Goal: Information Seeking & Learning: Learn about a topic

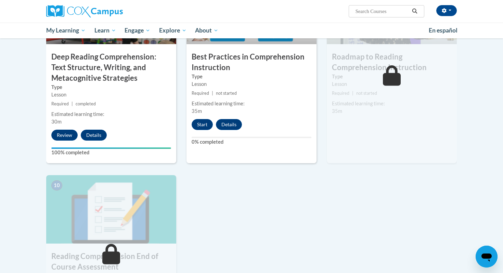
scroll to position [581, 0]
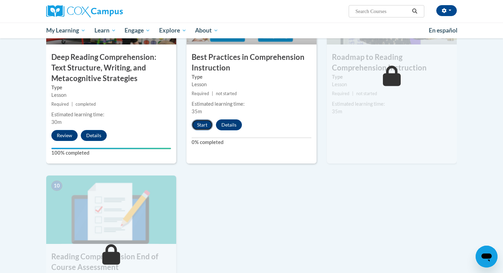
click at [199, 125] on button "Start" at bounding box center [202, 124] width 21 height 11
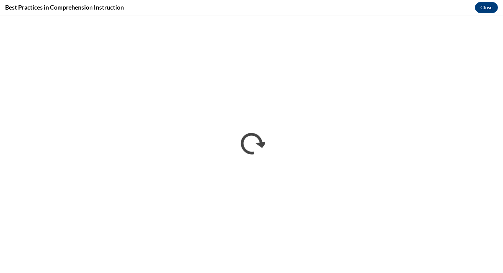
scroll to position [0, 0]
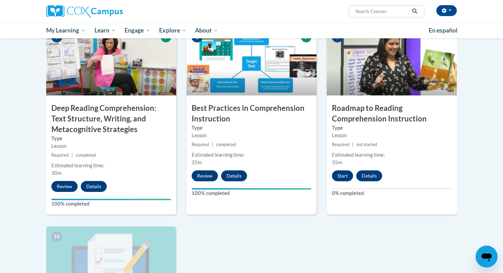
scroll to position [531, 0]
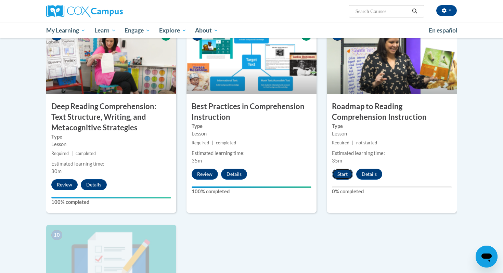
click at [341, 175] on button "Start" at bounding box center [342, 174] width 21 height 11
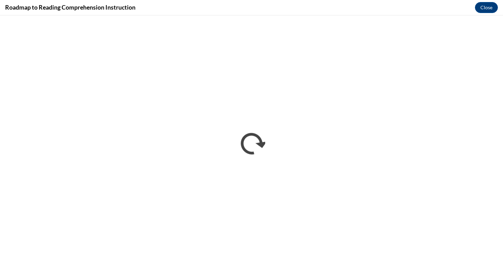
scroll to position [0, 0]
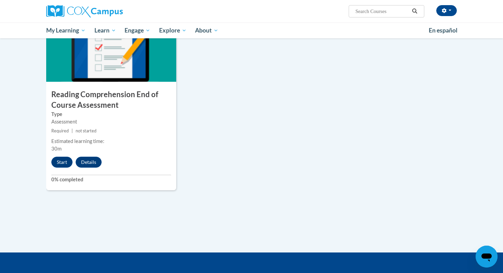
scroll to position [743, 0]
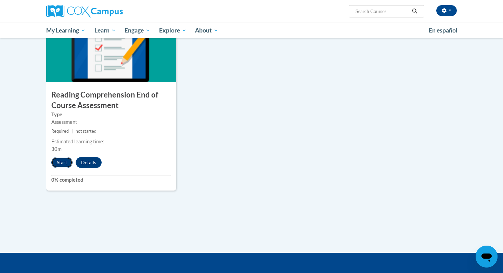
click at [58, 161] on button "Start" at bounding box center [61, 162] width 21 height 11
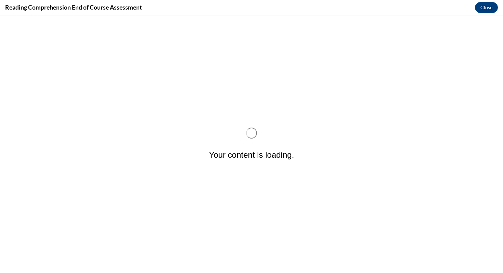
scroll to position [0, 0]
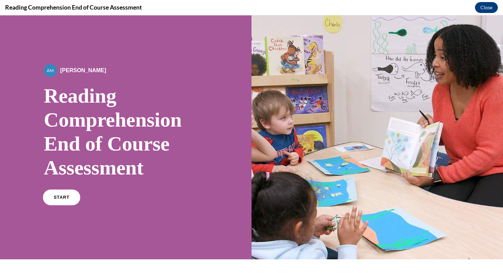
click at [61, 195] on span "START" at bounding box center [62, 197] width 16 height 5
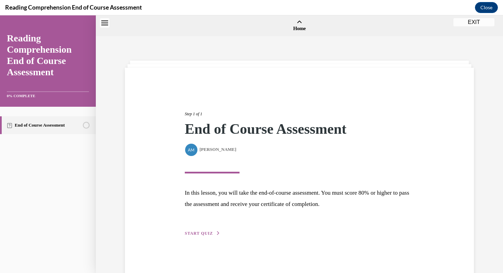
scroll to position [21, 0]
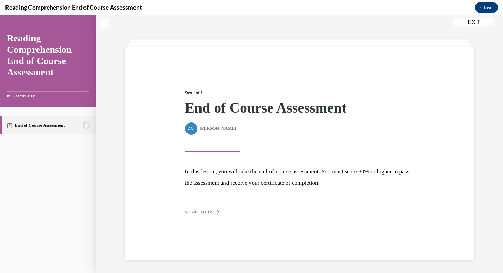
click at [190, 210] on span "START QUIZ" at bounding box center [199, 212] width 28 height 5
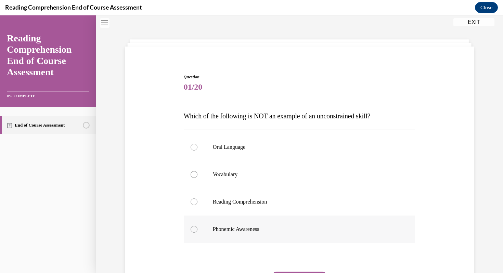
click at [193, 231] on div at bounding box center [194, 229] width 7 height 7
click at [193, 231] on input "Phonemic Awareness" at bounding box center [194, 229] width 7 height 7
radio input "true"
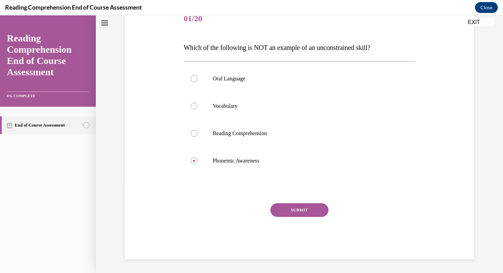
click at [298, 212] on button "SUBMIT" at bounding box center [299, 210] width 58 height 14
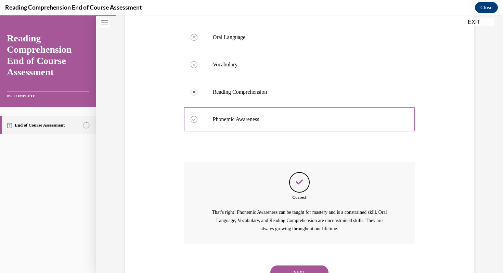
scroll to position [161, 0]
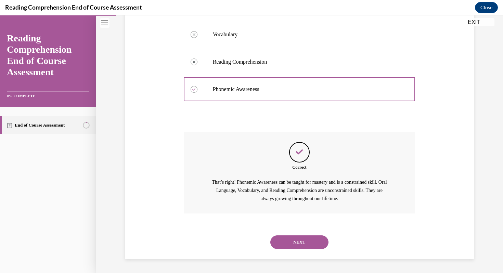
click at [299, 243] on button "NEXT" at bounding box center [299, 243] width 58 height 14
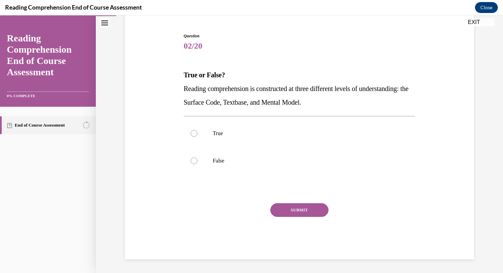
scroll to position [62, 0]
click at [195, 134] on div at bounding box center [194, 133] width 7 height 7
click at [195, 134] on input "True" at bounding box center [194, 133] width 7 height 7
radio input "true"
click at [288, 208] on button "SUBMIT" at bounding box center [299, 210] width 58 height 14
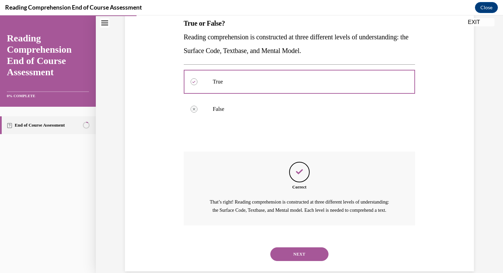
scroll to position [134, 0]
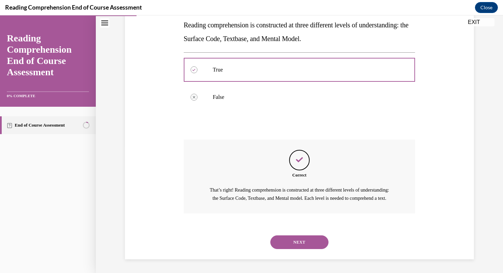
click at [297, 240] on button "NEXT" at bounding box center [299, 243] width 58 height 14
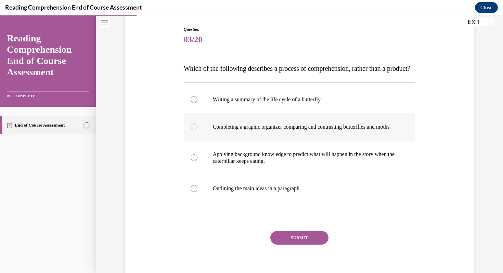
scroll to position [76, 0]
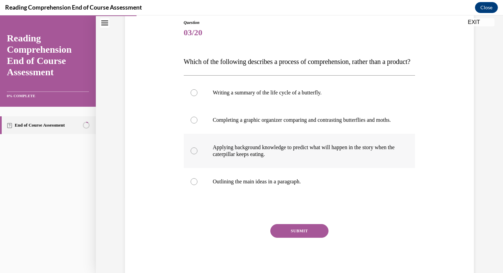
click at [197, 168] on label "Applying background knowledge to predict what will happen in the story when the…" at bounding box center [300, 151] width 232 height 34
click at [197, 154] on input "Applying background knowledge to predict what will happen in the story when the…" at bounding box center [194, 151] width 7 height 7
radio input "true"
click at [288, 238] on button "SUBMIT" at bounding box center [299, 231] width 58 height 14
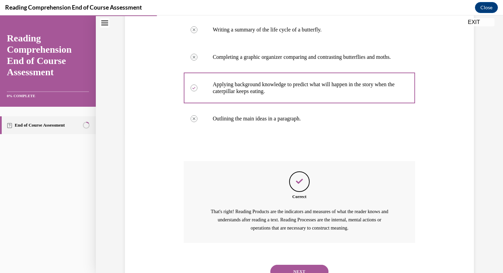
scroll to position [189, 0]
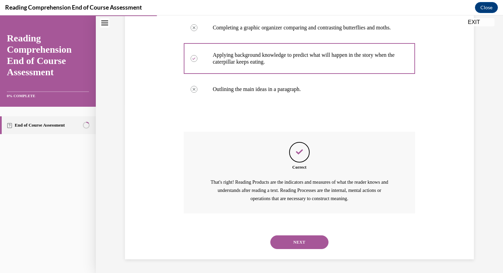
click at [305, 244] on button "NEXT" at bounding box center [299, 243] width 58 height 14
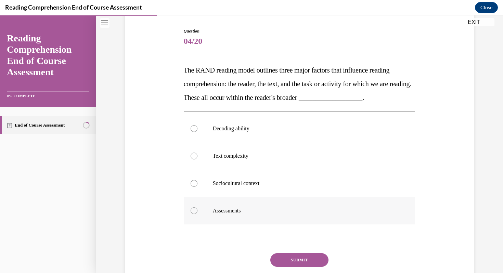
scroll to position [68, 0]
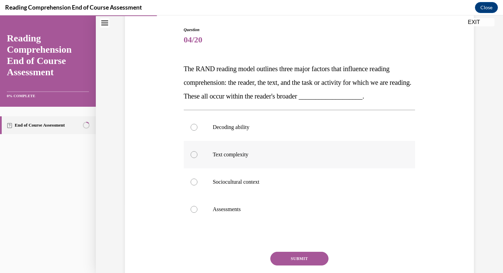
click at [194, 156] on div at bounding box center [194, 154] width 7 height 7
click at [194, 156] on input "Text complexity" at bounding box center [194, 154] width 7 height 7
radio input "true"
click at [291, 261] on button "SUBMIT" at bounding box center [299, 259] width 58 height 14
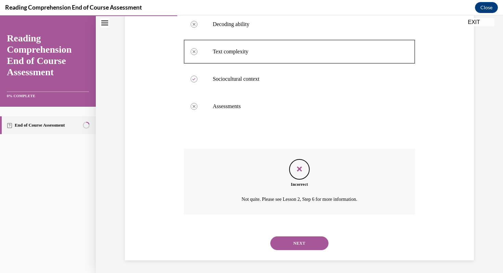
scroll to position [173, 0]
click at [301, 236] on button "NEXT" at bounding box center [299, 243] width 58 height 14
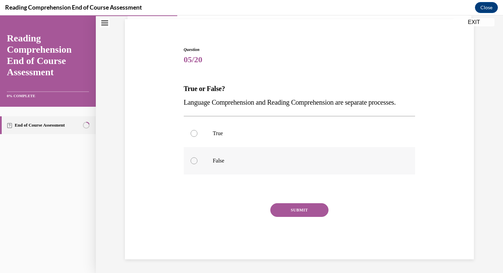
click at [194, 161] on div at bounding box center [194, 160] width 7 height 7
click at [194, 161] on input "False" at bounding box center [194, 160] width 7 height 7
radio input "true"
click at [291, 209] on button "SUBMIT" at bounding box center [299, 210] width 58 height 14
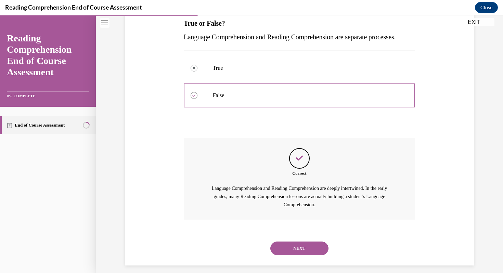
scroll to position [134, 0]
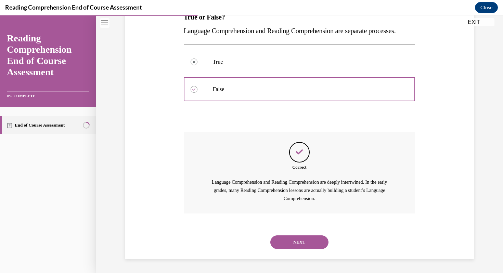
click at [298, 246] on button "NEXT" at bounding box center [299, 243] width 58 height 14
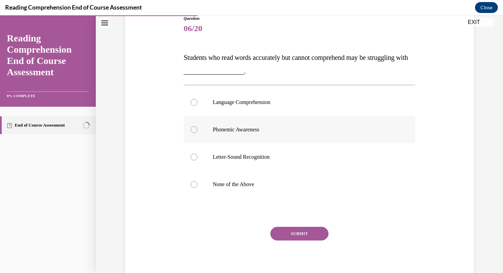
scroll to position [88, 0]
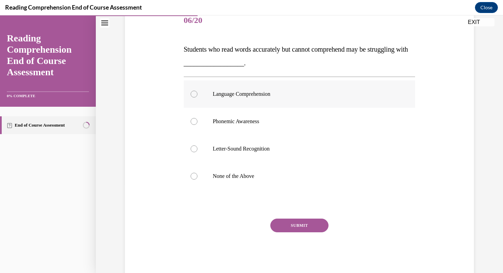
click at [193, 99] on label "Language Comprehension" at bounding box center [300, 93] width 232 height 27
click at [193, 98] on input "Language Comprehension" at bounding box center [194, 94] width 7 height 7
radio input "true"
click at [290, 227] on button "SUBMIT" at bounding box center [299, 226] width 58 height 14
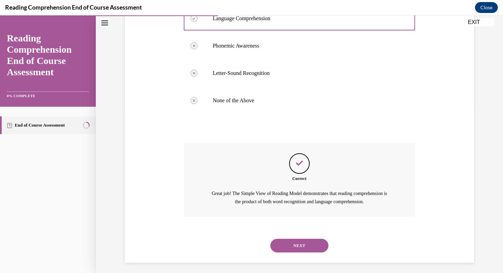
scroll to position [167, 0]
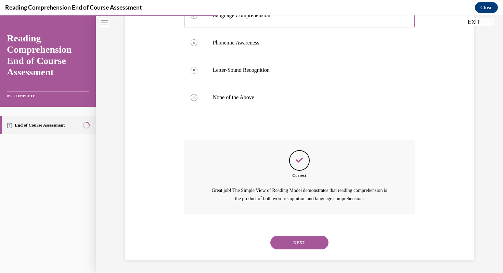
click at [296, 246] on button "NEXT" at bounding box center [299, 243] width 58 height 14
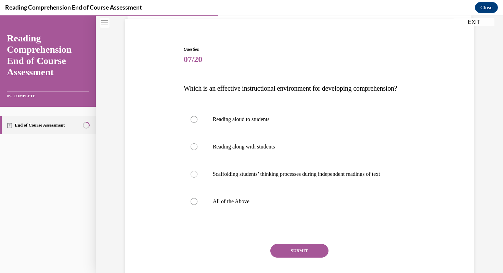
scroll to position [50, 0]
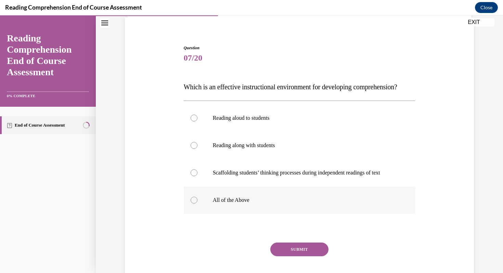
click at [200, 214] on label "All of the Above" at bounding box center [300, 200] width 232 height 27
click at [198, 204] on input "All of the Above" at bounding box center [194, 200] width 7 height 7
radio input "true"
click at [305, 256] on button "SUBMIT" at bounding box center [299, 250] width 58 height 14
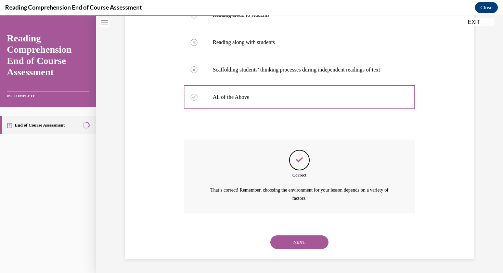
scroll to position [167, 0]
click at [297, 241] on button "NEXT" at bounding box center [299, 243] width 58 height 14
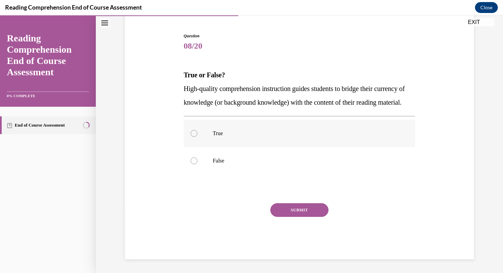
click at [194, 136] on div at bounding box center [194, 133] width 7 height 7
click at [194, 136] on input "True" at bounding box center [194, 133] width 7 height 7
radio input "true"
click at [292, 205] on button "SUBMIT" at bounding box center [299, 210] width 58 height 14
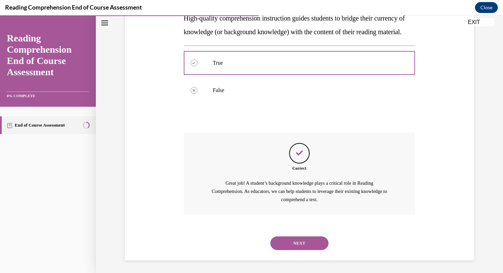
scroll to position [148, 0]
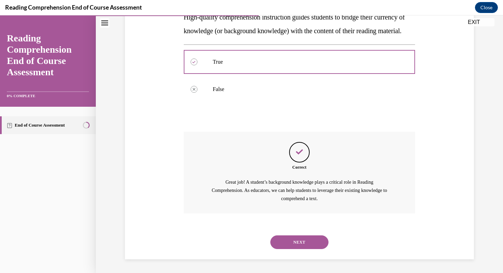
click at [299, 240] on button "NEXT" at bounding box center [299, 243] width 58 height 14
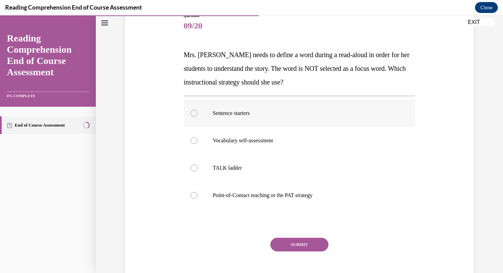
scroll to position [84, 0]
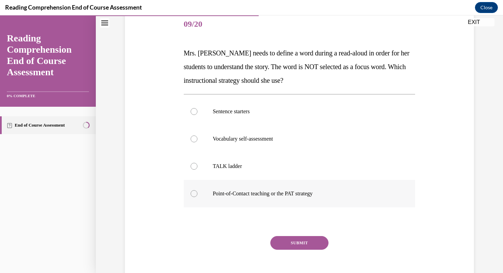
click at [194, 192] on div at bounding box center [194, 193] width 7 height 7
click at [194, 192] on input "Point-of-Contact teaching or the PAT strategy" at bounding box center [194, 193] width 7 height 7
radio input "true"
click at [296, 242] on button "SUBMIT" at bounding box center [299, 243] width 58 height 14
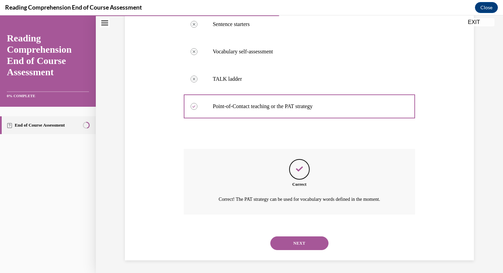
scroll to position [173, 0]
click at [296, 242] on button "NEXT" at bounding box center [299, 243] width 58 height 14
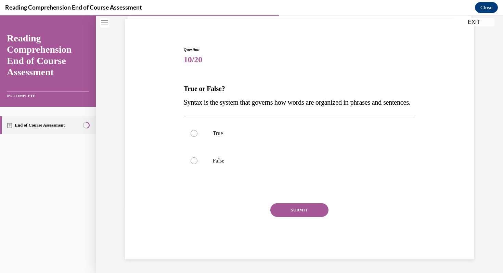
scroll to position [62, 0]
click at [189, 134] on label "True" at bounding box center [300, 133] width 232 height 27
click at [191, 134] on input "True" at bounding box center [194, 133] width 7 height 7
radio input "true"
click at [288, 210] on button "SUBMIT" at bounding box center [299, 210] width 58 height 14
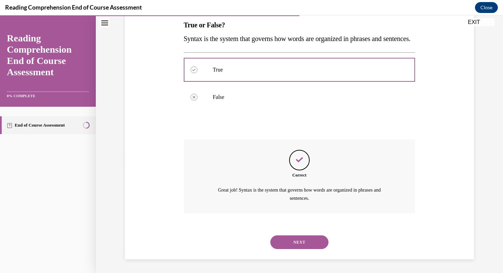
scroll to position [126, 0]
click at [303, 242] on button "NEXT" at bounding box center [299, 243] width 58 height 14
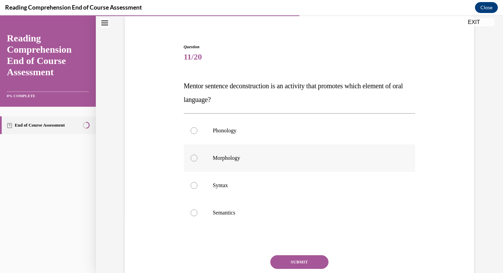
scroll to position [55, 0]
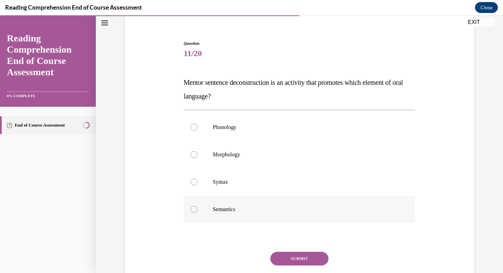
click at [193, 208] on div at bounding box center [194, 209] width 7 height 7
click at [193, 208] on input "Semantics" at bounding box center [194, 209] width 7 height 7
radio input "true"
click at [195, 182] on div at bounding box center [194, 182] width 7 height 7
click at [195, 182] on input "Syntax" at bounding box center [194, 182] width 7 height 7
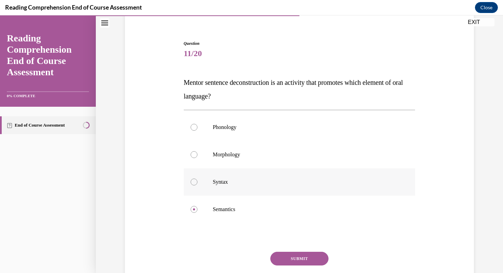
radio input "true"
click at [289, 257] on button "SUBMIT" at bounding box center [299, 259] width 58 height 14
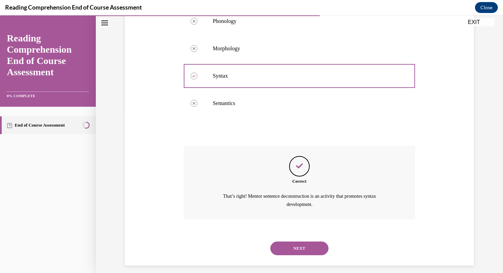
scroll to position [167, 0]
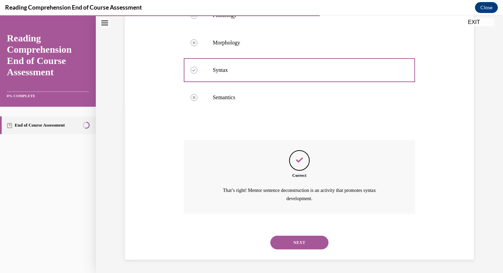
click at [292, 239] on button "NEXT" at bounding box center [299, 243] width 58 height 14
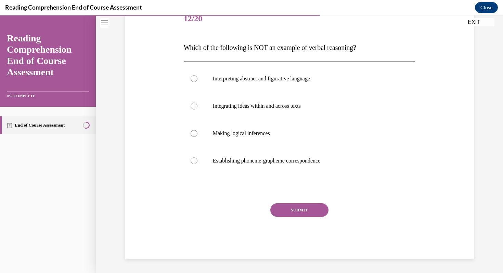
scroll to position [76, 0]
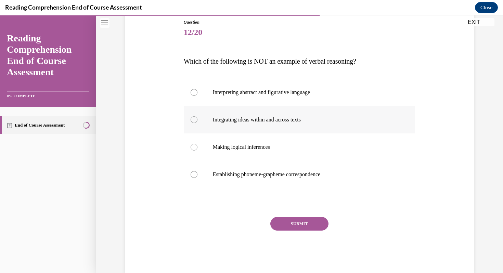
click at [196, 121] on div at bounding box center [194, 119] width 7 height 7
click at [196, 121] on input "Integrating ideas within and across texts" at bounding box center [194, 119] width 7 height 7
radio input "true"
click at [302, 225] on button "SUBMIT" at bounding box center [299, 224] width 58 height 14
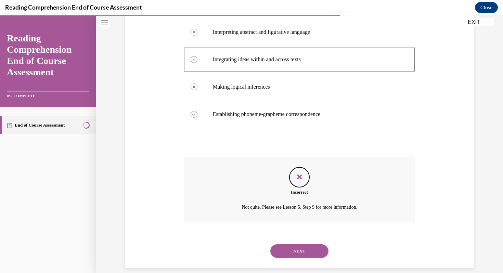
scroll to position [145, 0]
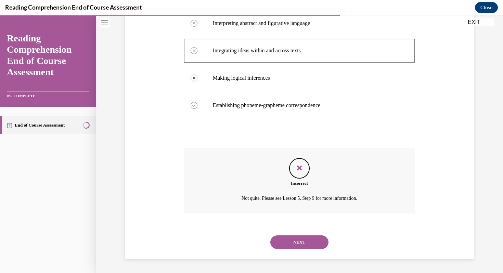
click at [296, 245] on button "NEXT" at bounding box center [299, 243] width 58 height 14
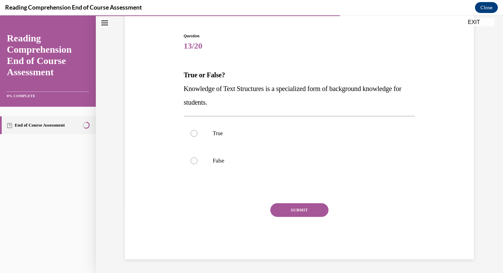
scroll to position [62, 0]
click at [194, 134] on div at bounding box center [194, 133] width 7 height 7
click at [194, 134] on input "True" at bounding box center [194, 133] width 7 height 7
radio input "true"
click at [286, 211] on button "SUBMIT" at bounding box center [299, 210] width 58 height 14
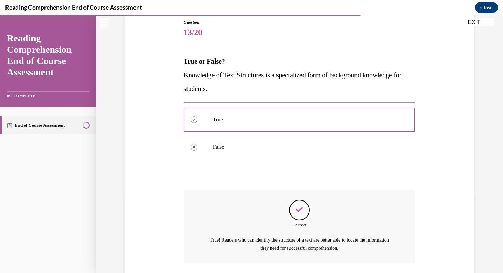
scroll to position [126, 0]
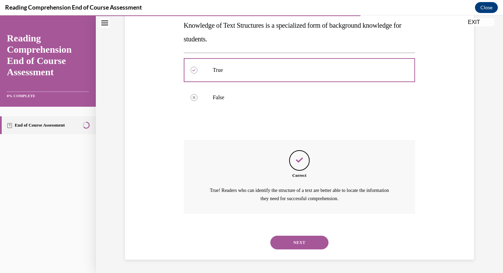
click at [301, 241] on button "NEXT" at bounding box center [299, 243] width 58 height 14
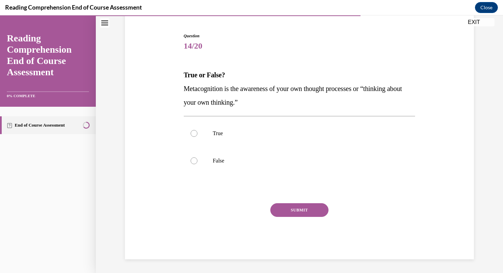
scroll to position [62, 0]
click at [193, 134] on div at bounding box center [194, 133] width 7 height 7
click at [193, 134] on input "True" at bounding box center [194, 133] width 7 height 7
radio input "true"
click at [292, 209] on button "SUBMIT" at bounding box center [299, 210] width 58 height 14
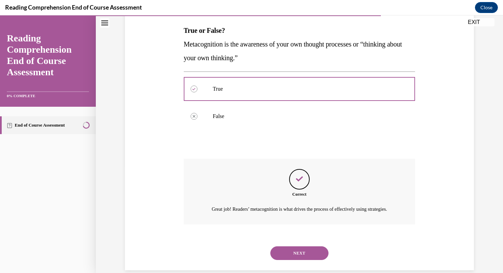
scroll to position [126, 0]
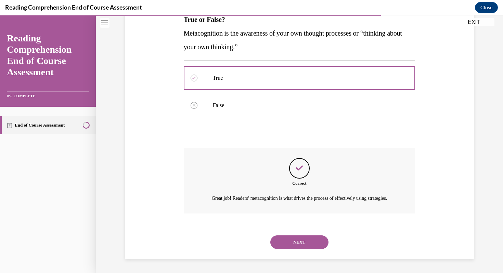
click at [300, 242] on button "NEXT" at bounding box center [299, 243] width 58 height 14
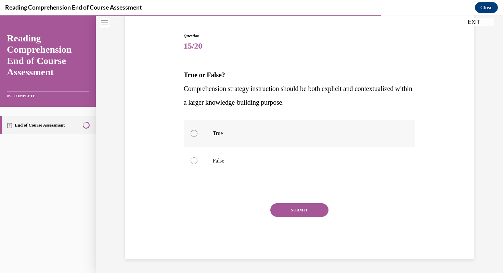
click at [196, 132] on div at bounding box center [194, 133] width 7 height 7
click at [196, 132] on input "True" at bounding box center [194, 133] width 7 height 7
radio input "true"
click at [289, 209] on button "SUBMIT" at bounding box center [299, 210] width 58 height 14
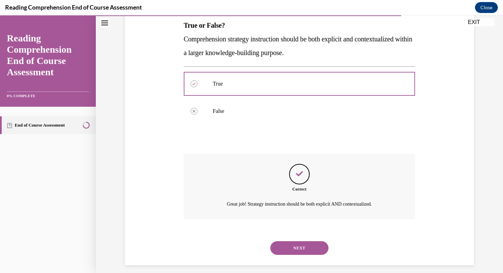
scroll to position [118, 0]
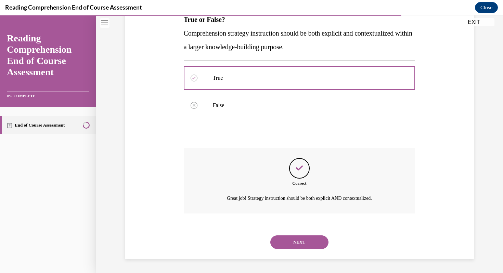
click at [303, 242] on button "NEXT" at bounding box center [299, 243] width 58 height 14
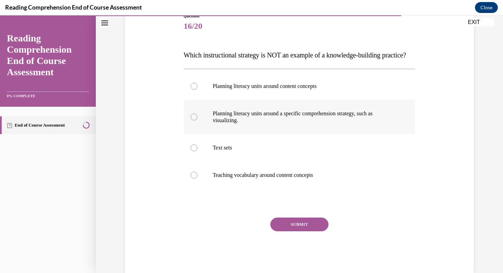
scroll to position [83, 0]
click at [189, 131] on label "Planning literacy units around a specific comprehension strategy, such as visua…" at bounding box center [300, 117] width 232 height 34
click at [191, 120] on input "Planning literacy units around a specific comprehension strategy, such as visua…" at bounding box center [194, 116] width 7 height 7
radio input "true"
click at [281, 231] on button "SUBMIT" at bounding box center [299, 224] width 58 height 14
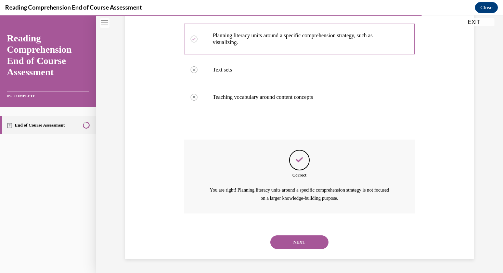
click at [290, 245] on button "NEXT" at bounding box center [299, 243] width 58 height 14
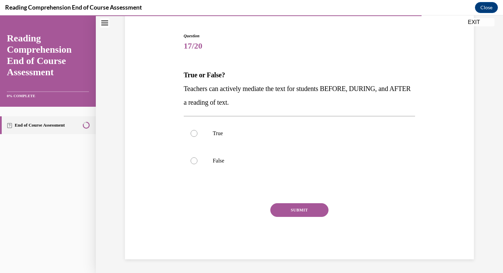
scroll to position [62, 0]
click at [192, 135] on div at bounding box center [194, 133] width 7 height 7
click at [192, 135] on input "True" at bounding box center [194, 133] width 7 height 7
radio input "true"
click at [294, 208] on button "SUBMIT" at bounding box center [299, 210] width 58 height 14
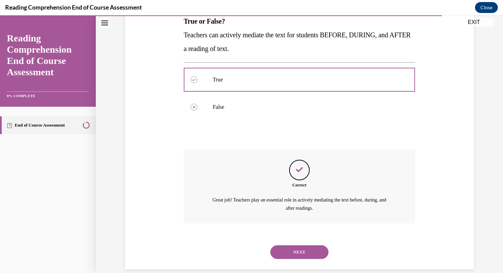
scroll to position [126, 0]
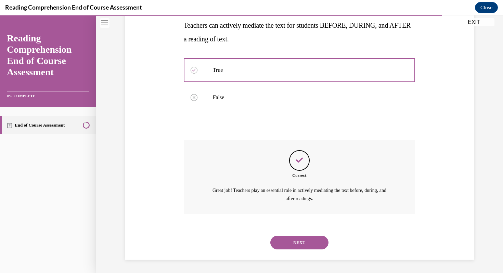
click at [298, 242] on button "NEXT" at bounding box center [299, 243] width 58 height 14
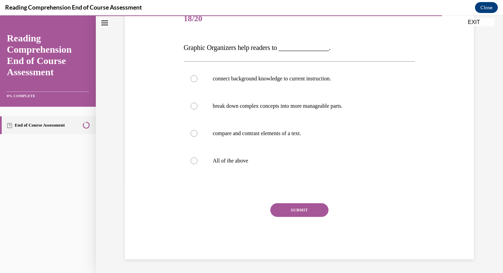
scroll to position [76, 0]
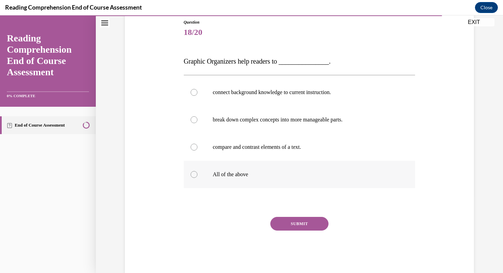
click at [195, 172] on div at bounding box center [194, 174] width 7 height 7
click at [195, 172] on input "All of the above" at bounding box center [194, 174] width 7 height 7
radio input "true"
click at [293, 221] on button "SUBMIT" at bounding box center [299, 224] width 58 height 14
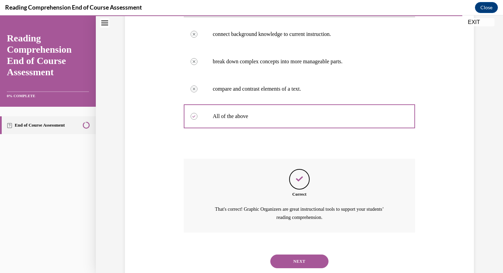
scroll to position [153, 0]
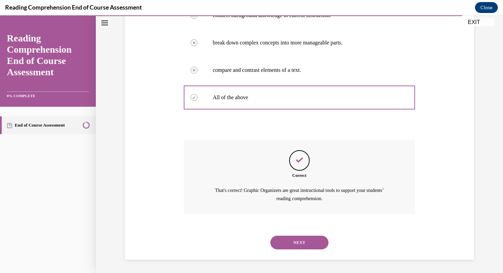
click at [303, 244] on button "NEXT" at bounding box center [299, 243] width 58 height 14
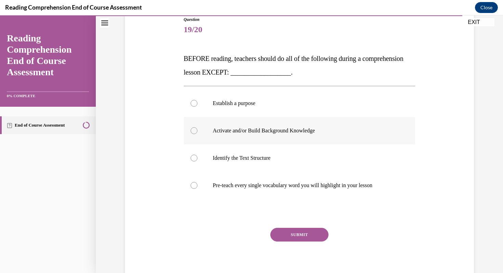
scroll to position [79, 0]
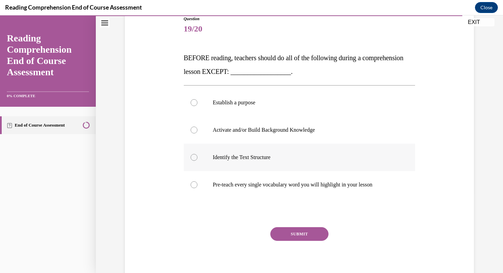
click at [191, 158] on div at bounding box center [194, 157] width 7 height 7
click at [191, 158] on input "Identify the Text Structure" at bounding box center [194, 157] width 7 height 7
radio input "true"
click at [294, 238] on button "SUBMIT" at bounding box center [299, 234] width 58 height 14
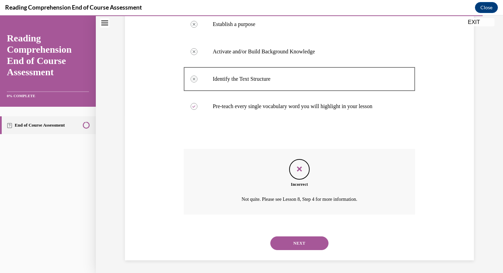
scroll to position [159, 0]
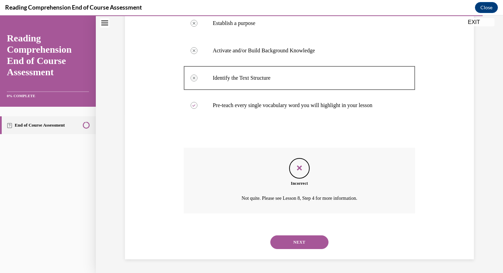
click at [297, 243] on button "NEXT" at bounding box center [299, 243] width 58 height 14
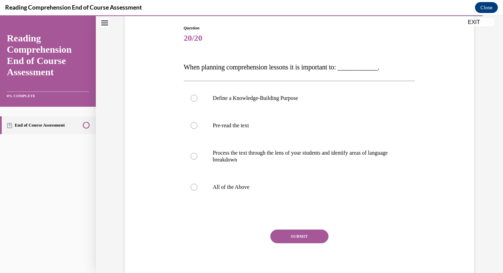
scroll to position [71, 0]
click at [194, 188] on div at bounding box center [194, 186] width 7 height 7
click at [194, 188] on input "All of the Above" at bounding box center [194, 186] width 7 height 7
radio input "true"
click at [294, 244] on div "SUBMIT" at bounding box center [300, 246] width 232 height 34
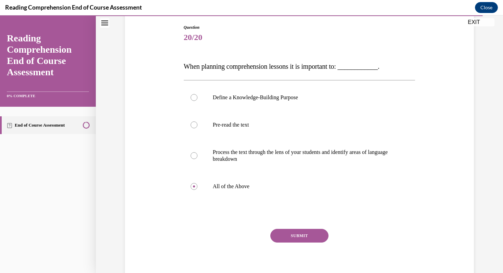
click at [295, 237] on button "SUBMIT" at bounding box center [299, 236] width 58 height 14
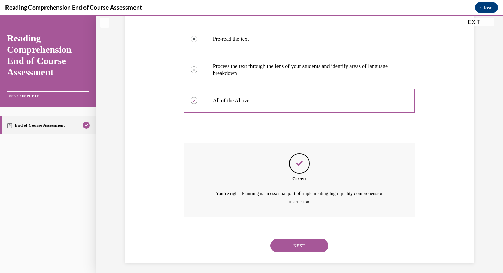
scroll to position [160, 0]
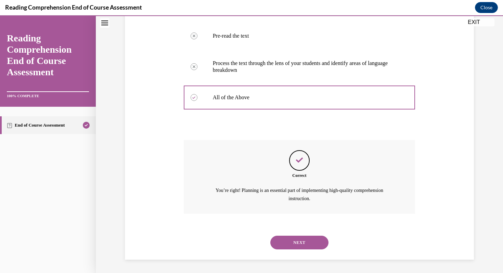
click at [296, 244] on button "NEXT" at bounding box center [299, 243] width 58 height 14
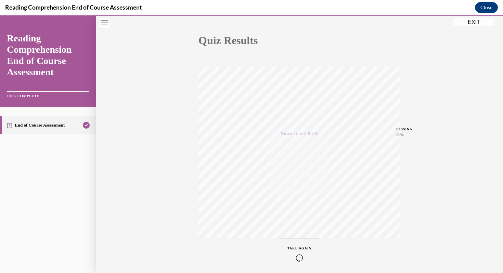
scroll to position [65, 0]
click at [473, 24] on button "EXIT" at bounding box center [474, 22] width 41 height 8
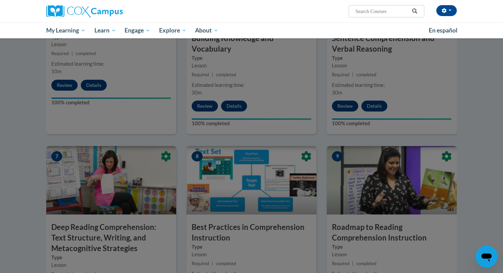
scroll to position [410, 0]
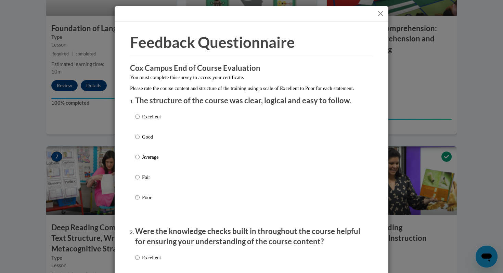
click at [381, 13] on button "Close" at bounding box center [381, 13] width 9 height 9
